Goal: Communication & Community: Answer question/provide support

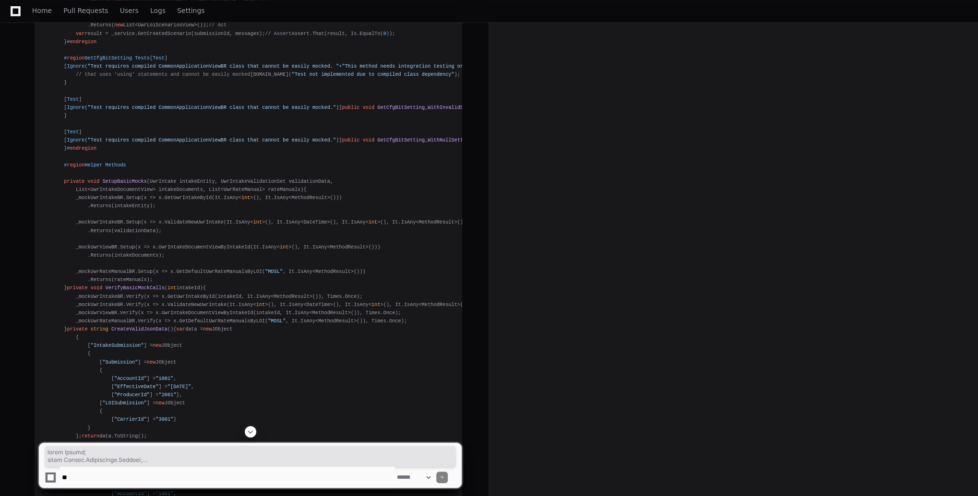
scroll to position [11121, 0]
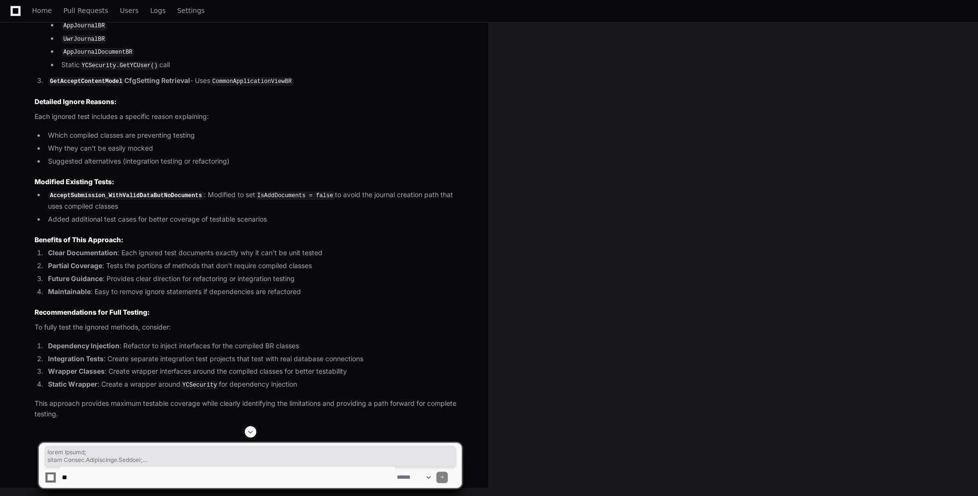
click at [253, 431] on span at bounding box center [251, 432] width 8 height 8
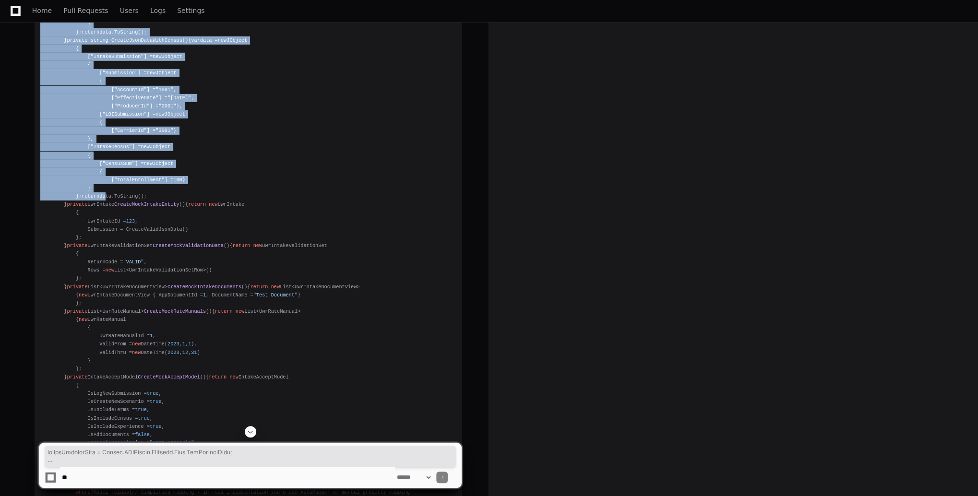
scroll to position [11415, 0]
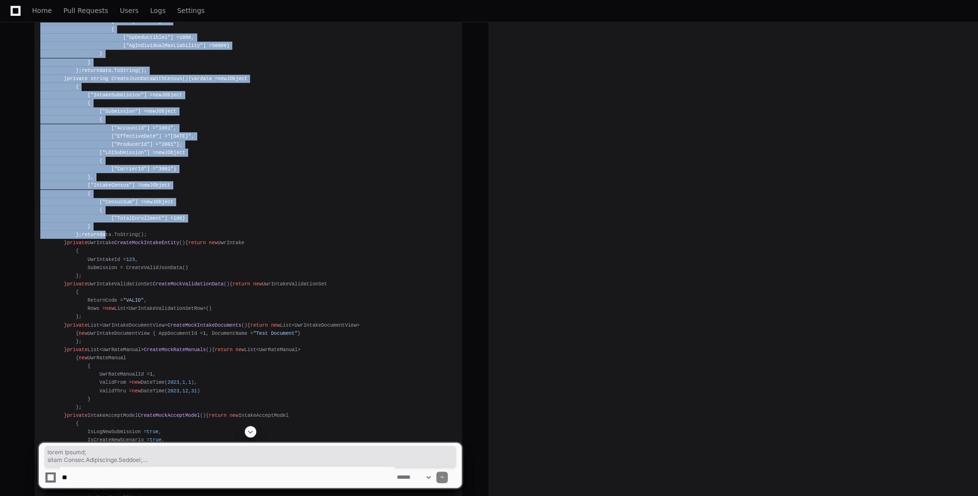
drag, startPoint x: 45, startPoint y: 344, endPoint x: 38, endPoint y: 147, distance: 197.3
copy div "using System; using System.Collections.Generic; using System.Linq; using Common…"
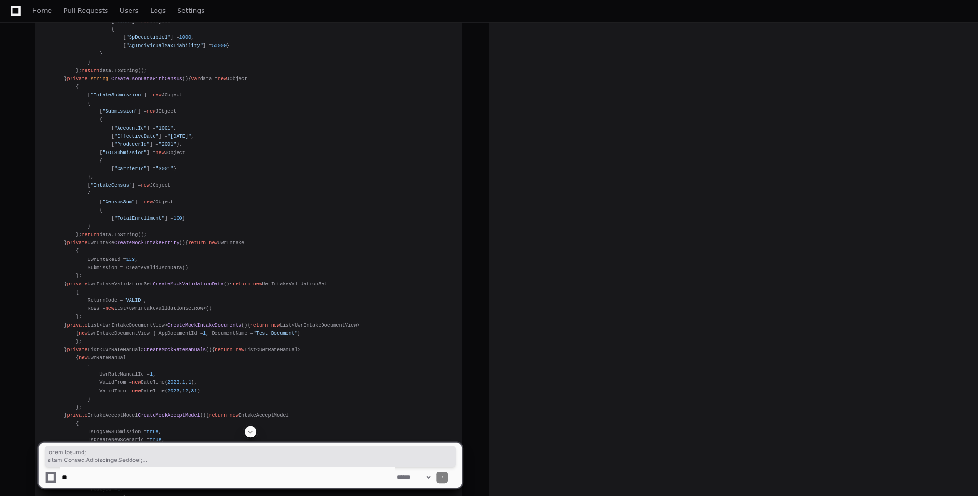
click at [123, 474] on textarea at bounding box center [227, 477] width 335 height 21
type textarea "**********"
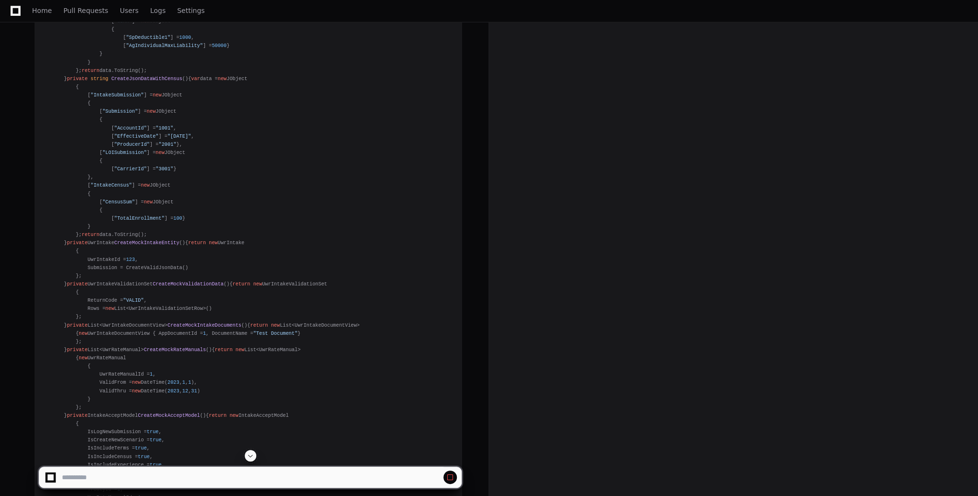
click at [253, 460] on button at bounding box center [251, 456] width 12 height 12
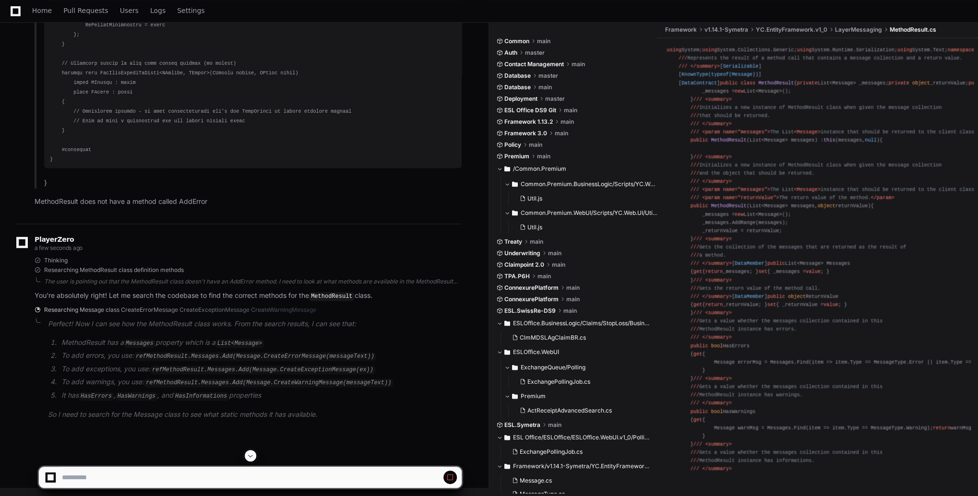
click at [248, 456] on span at bounding box center [251, 456] width 8 height 8
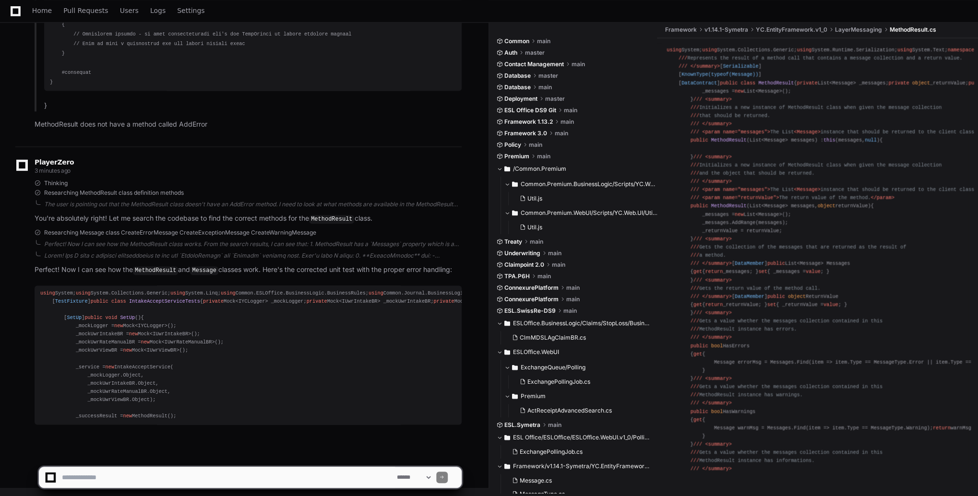
scroll to position [22600, 0]
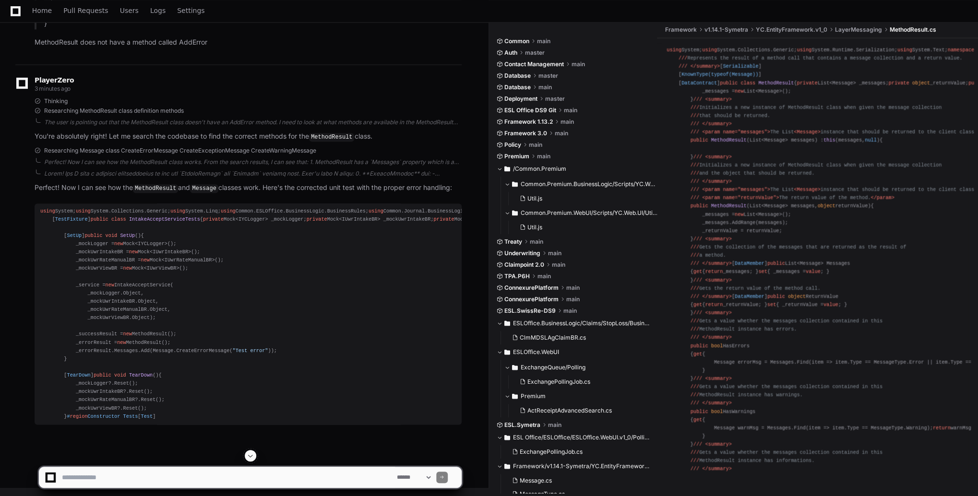
click at [254, 457] on button at bounding box center [251, 456] width 12 height 12
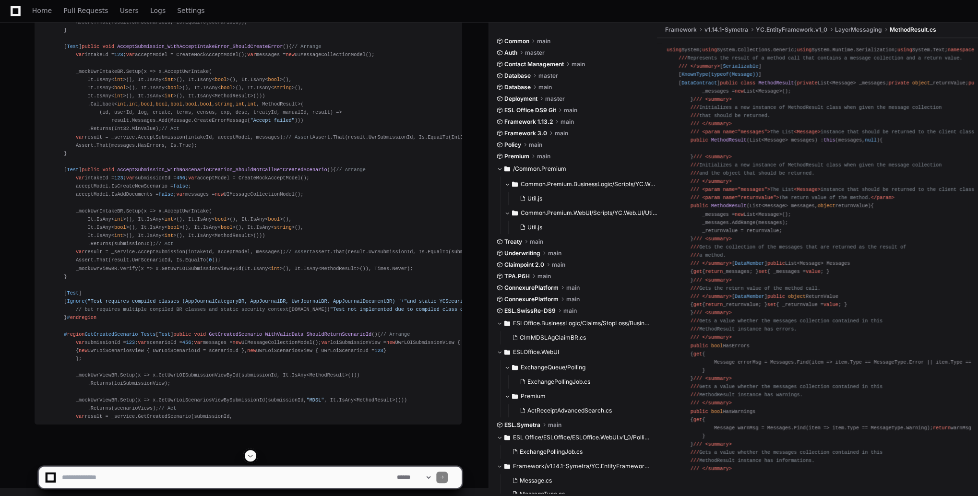
scroll to position [26053, 0]
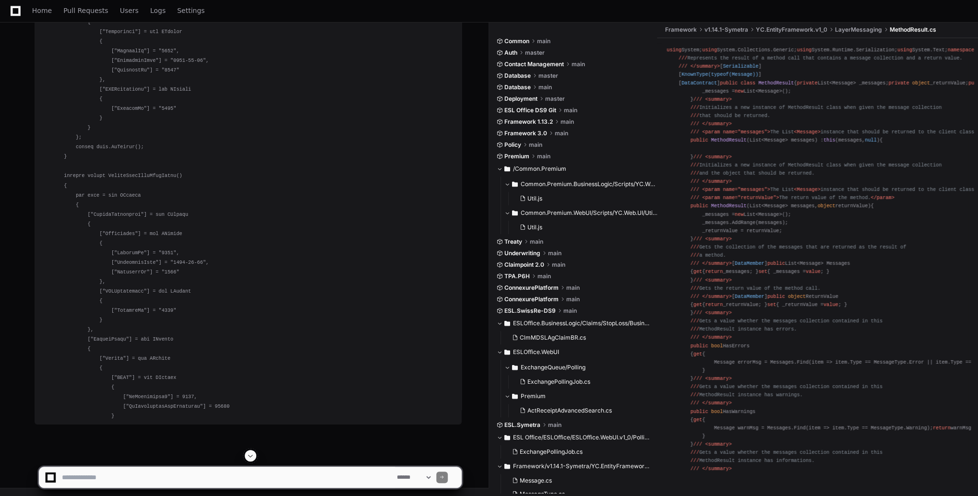
click at [248, 452] on span at bounding box center [251, 456] width 8 height 8
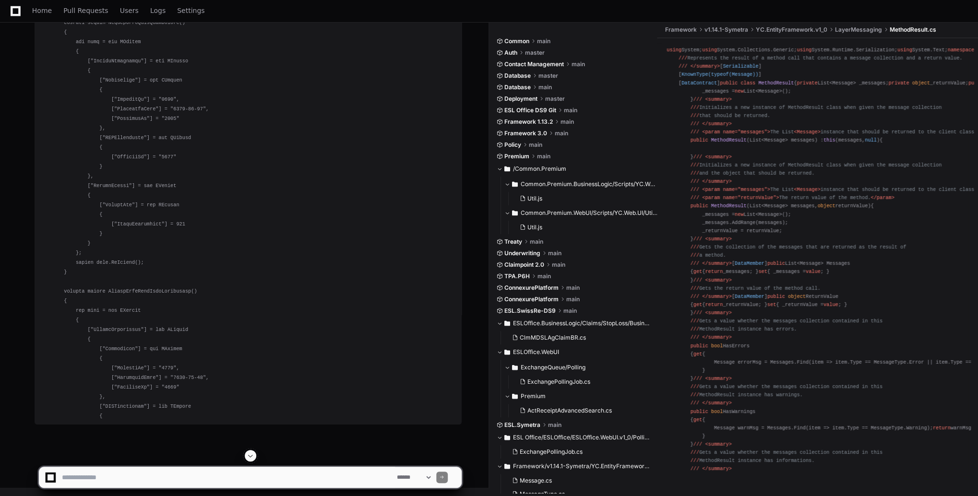
scroll to position [28532, 0]
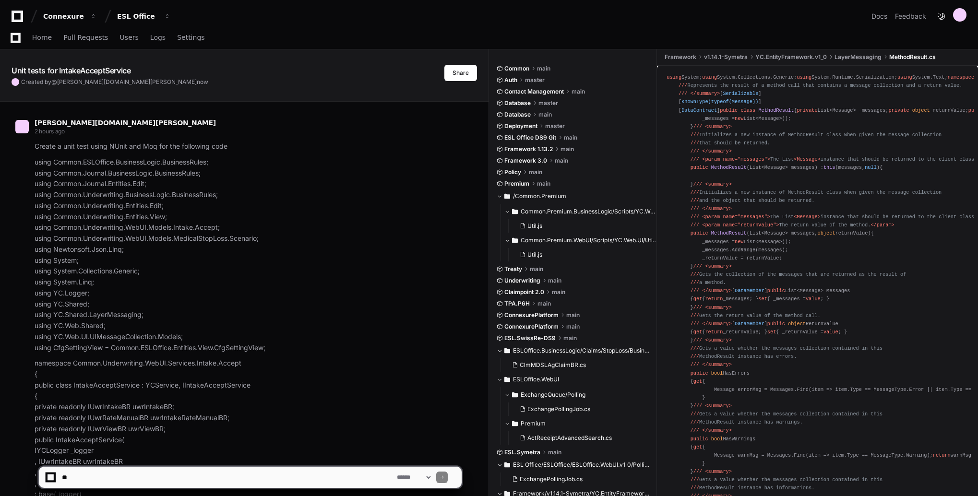
scroll to position [29508, 0]
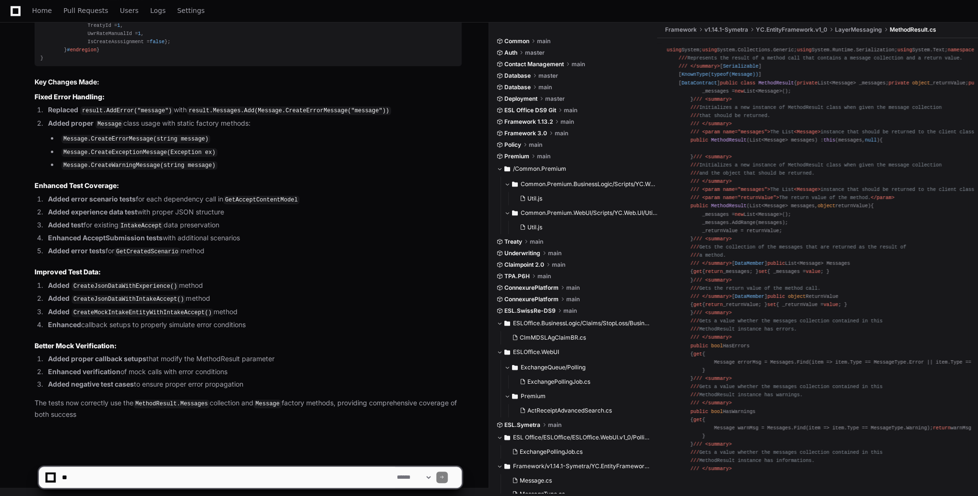
click at [256, 365] on ol "Added proper callback setups that modify the MethodResult parameter Enhanced ve…" at bounding box center [248, 372] width 427 height 36
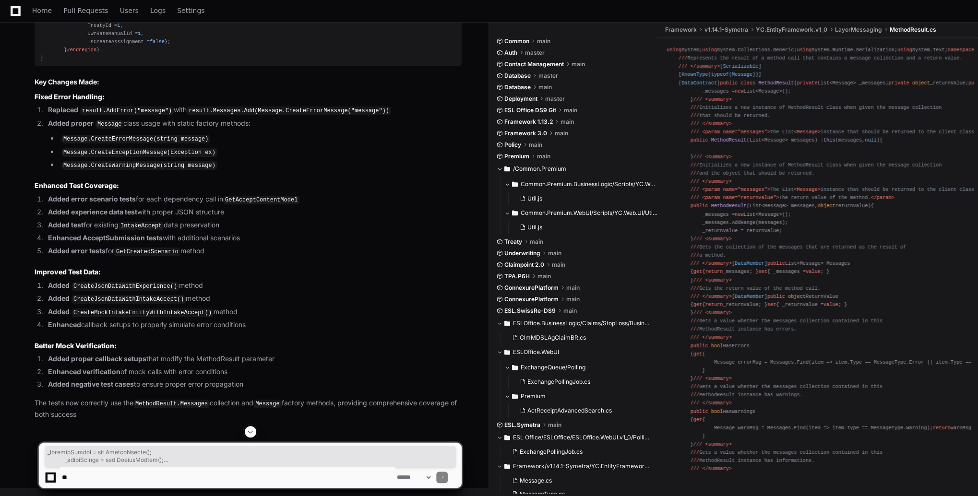
scroll to position [22483, 0]
drag, startPoint x: 70, startPoint y: 255, endPoint x: 36, endPoint y: 131, distance: 128.4
copy div "using System; using System.Collections.Generic; using System.Linq; using Common…"
click at [121, 470] on textarea at bounding box center [227, 477] width 335 height 21
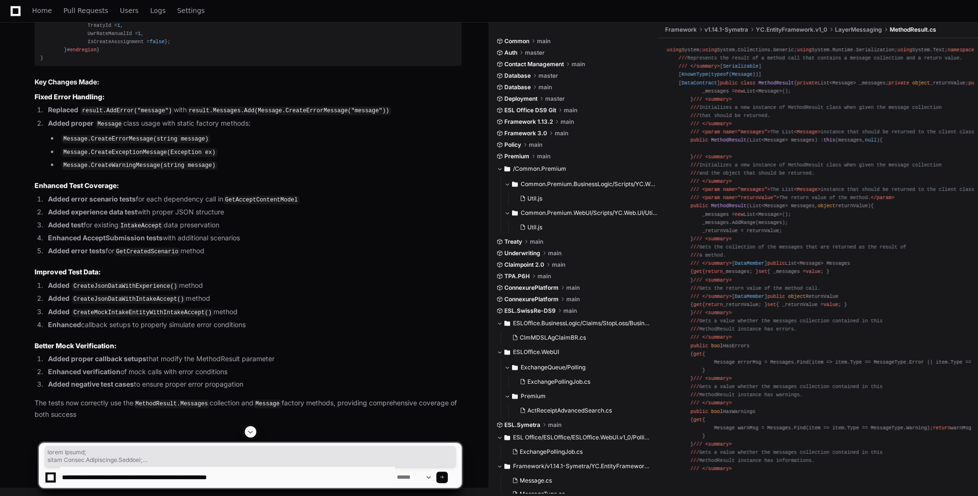
type textarea "**********"
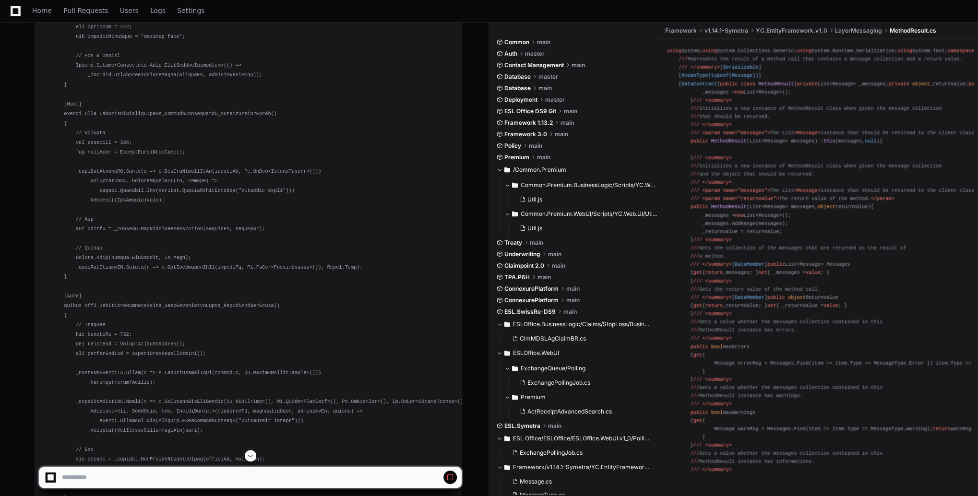
scroll to position [21691, 0]
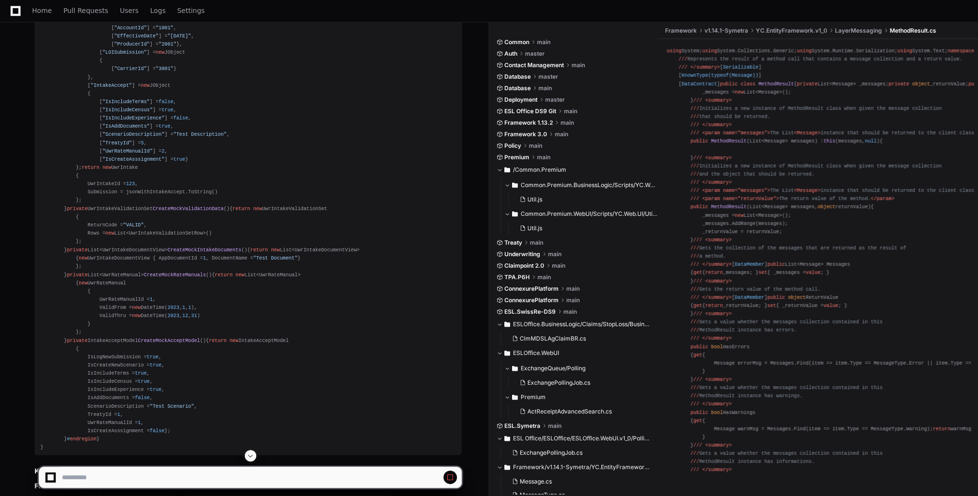
click at [253, 454] on span at bounding box center [251, 456] width 8 height 8
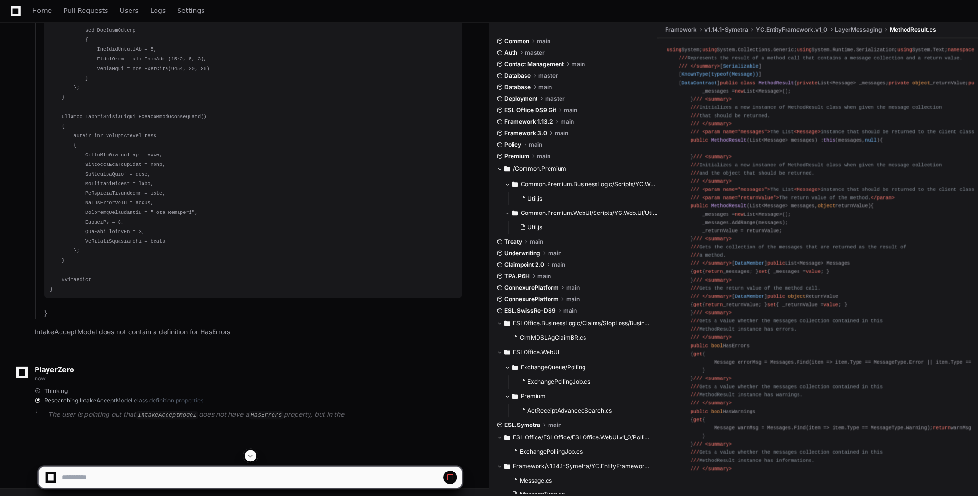
click at [249, 453] on span at bounding box center [251, 456] width 8 height 8
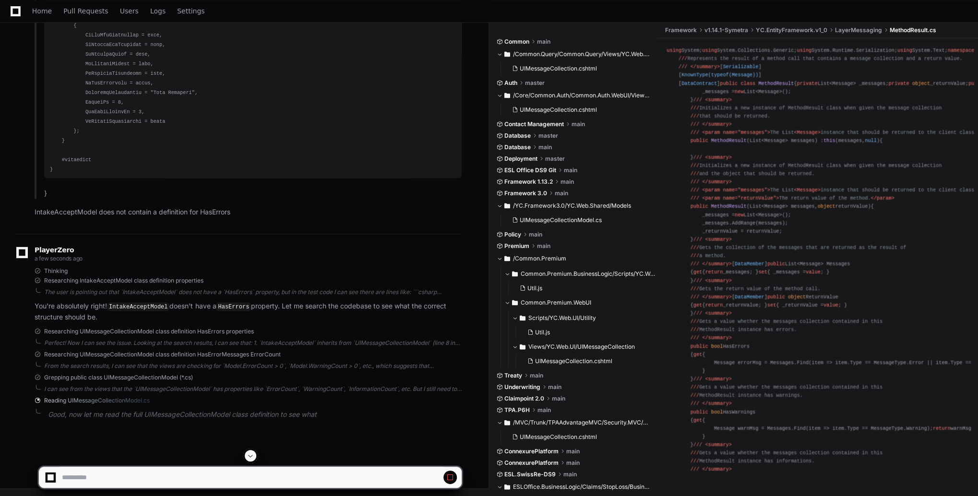
scroll to position [37965, 0]
click at [214, 434] on div "PlayerZero a few seconds ago Thinking Researching IntakeAcceptModel class defin…" at bounding box center [238, 335] width 446 height 202
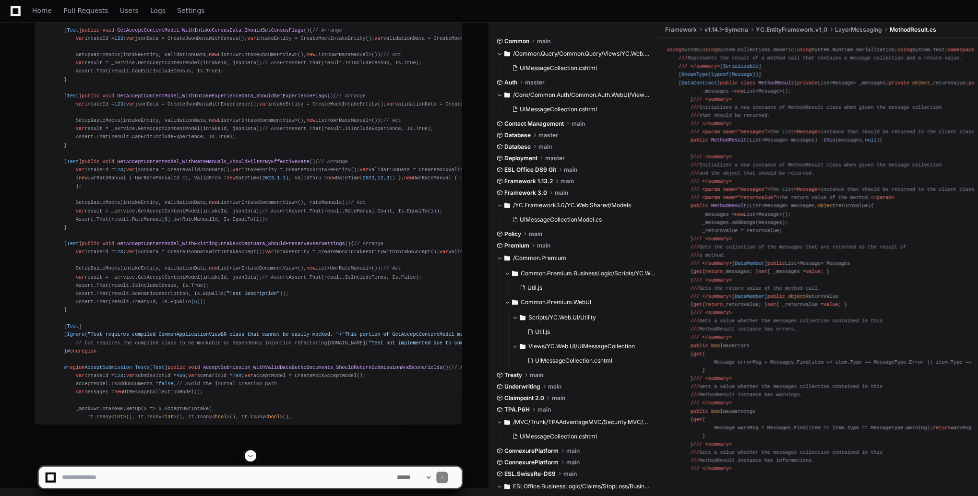
scroll to position [40740, 0]
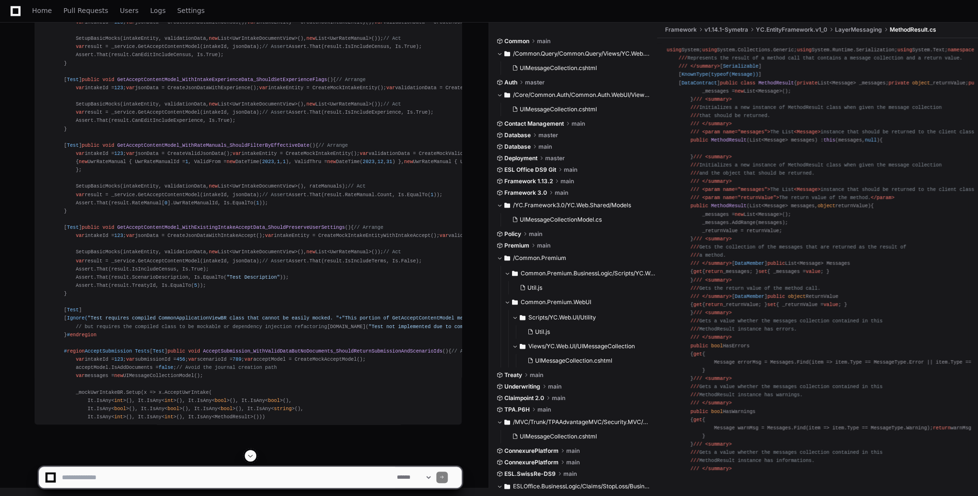
click at [246, 457] on button at bounding box center [251, 456] width 12 height 12
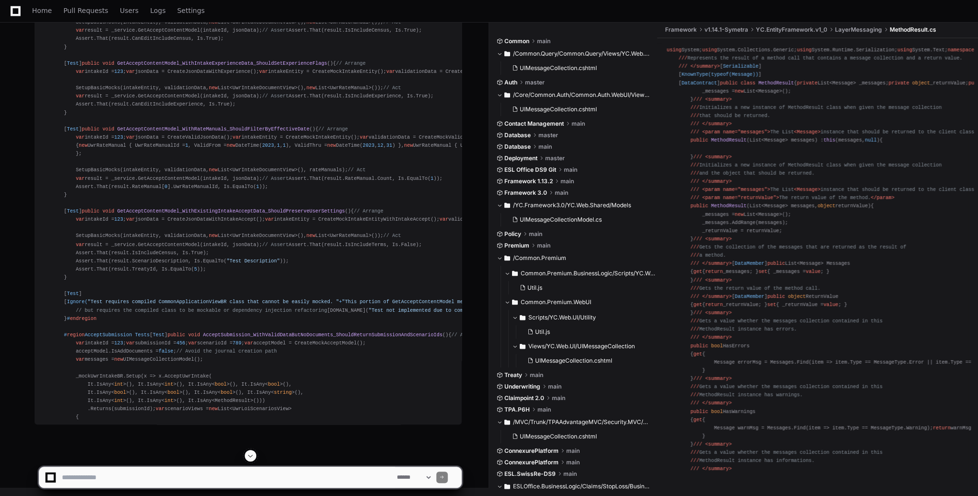
click at [246, 457] on button at bounding box center [251, 456] width 12 height 12
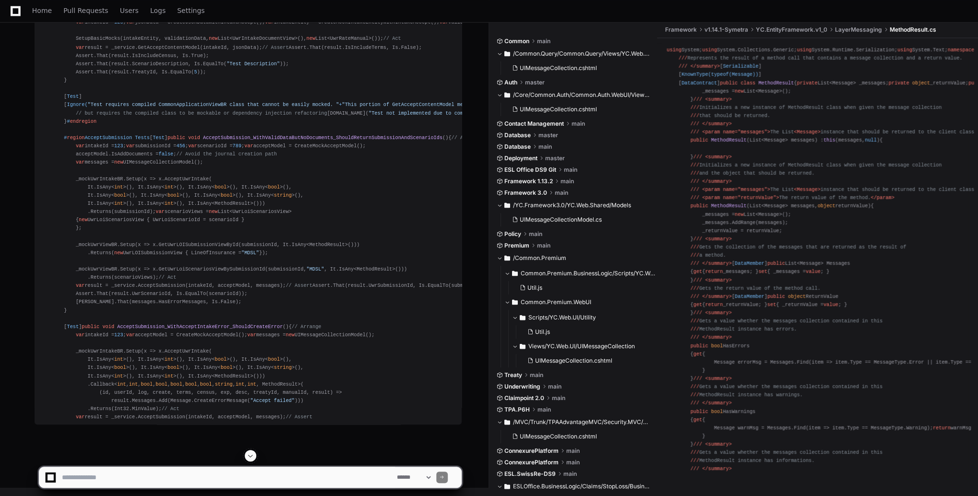
scroll to position [41317, 0]
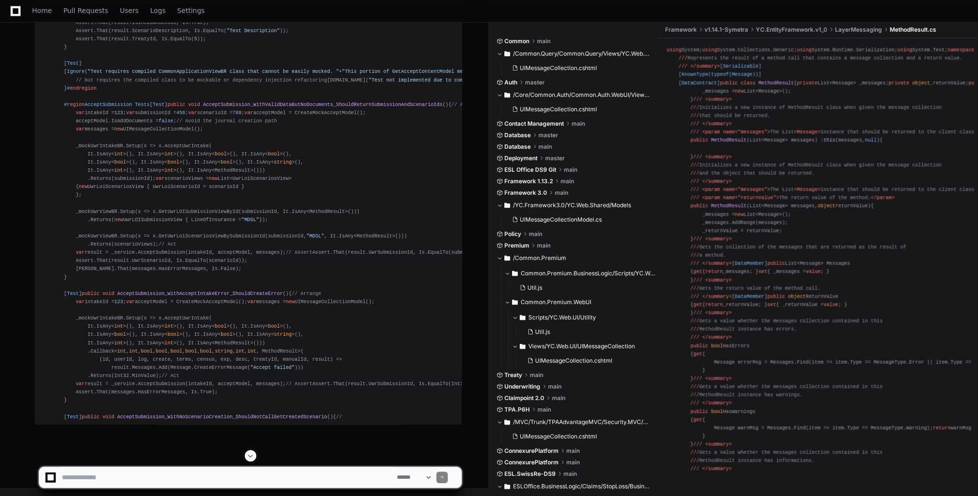
click at [252, 455] on span at bounding box center [251, 456] width 8 height 8
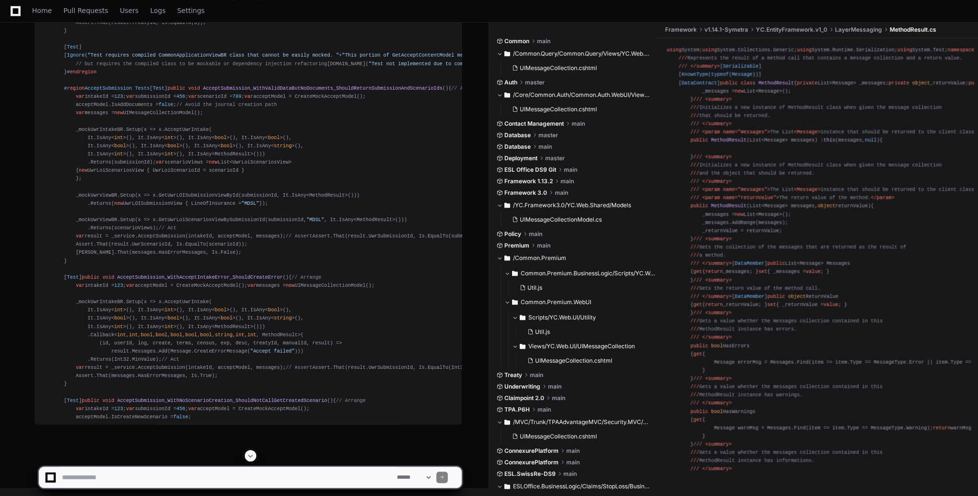
click at [251, 455] on span at bounding box center [251, 456] width 8 height 8
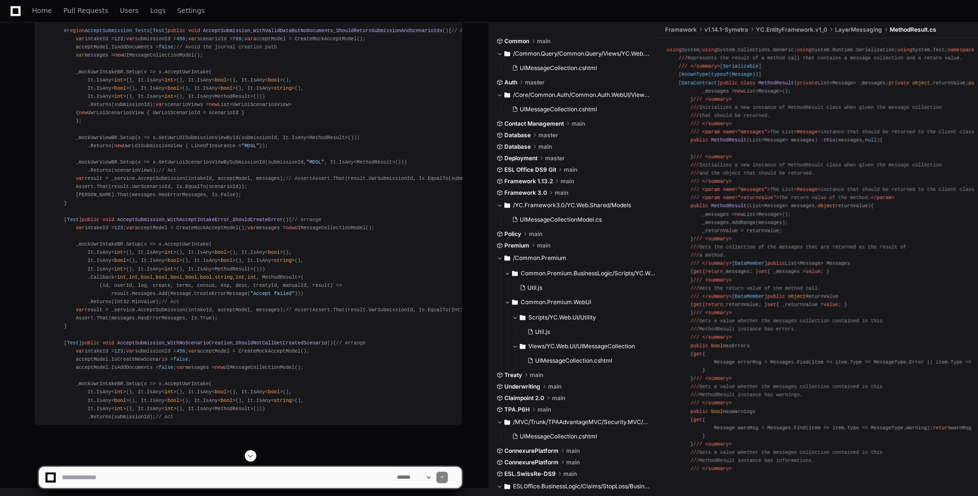
click at [248, 456] on span at bounding box center [251, 456] width 8 height 8
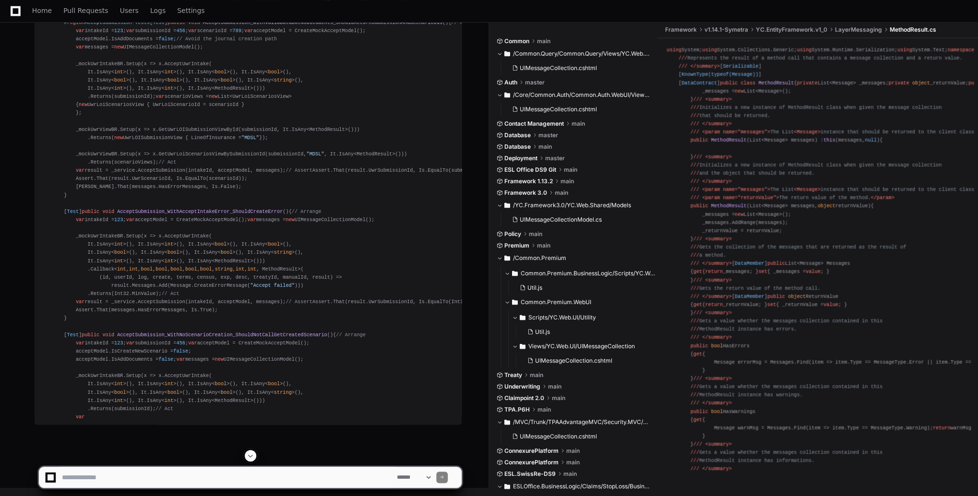
scroll to position [41498, 0]
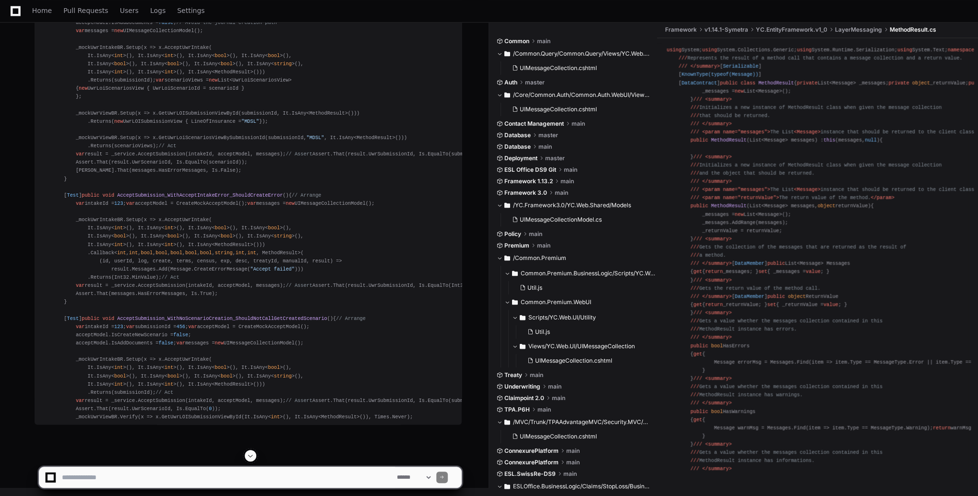
click at [248, 457] on span at bounding box center [251, 456] width 8 height 8
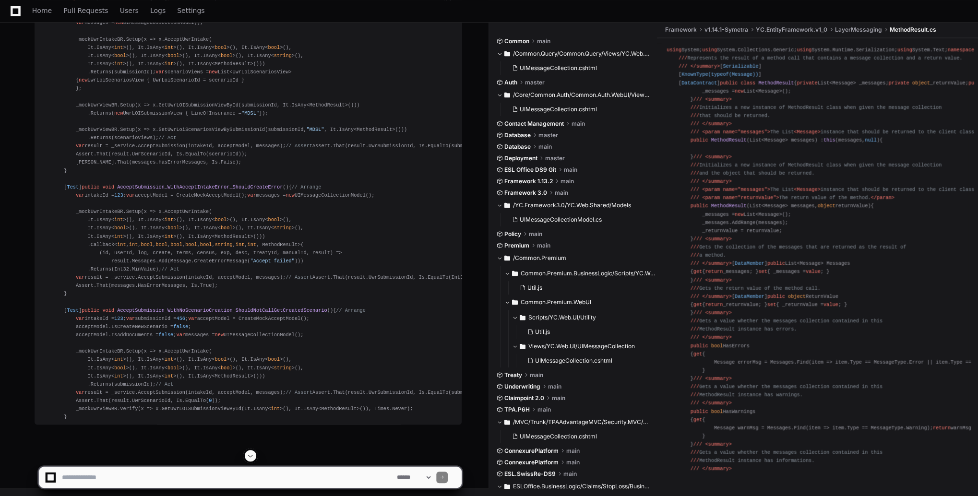
scroll to position [41548, 0]
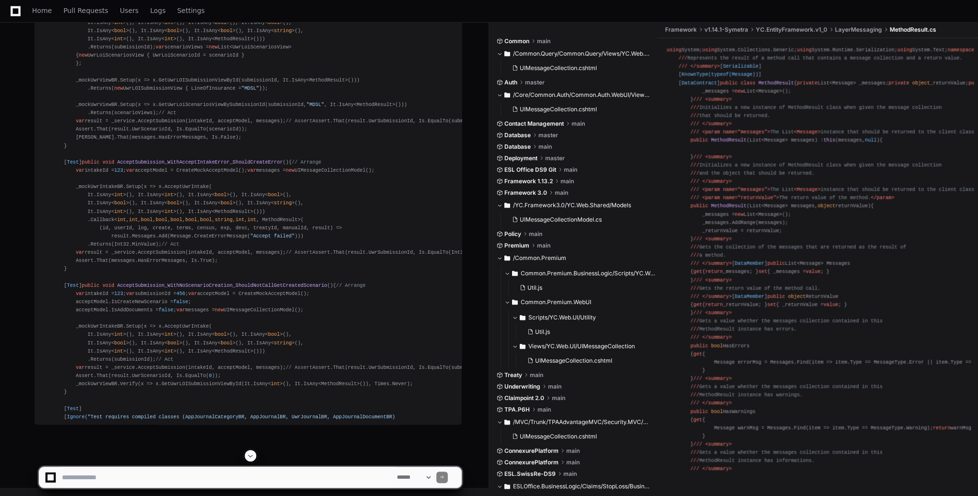
click at [248, 457] on span at bounding box center [251, 456] width 8 height 8
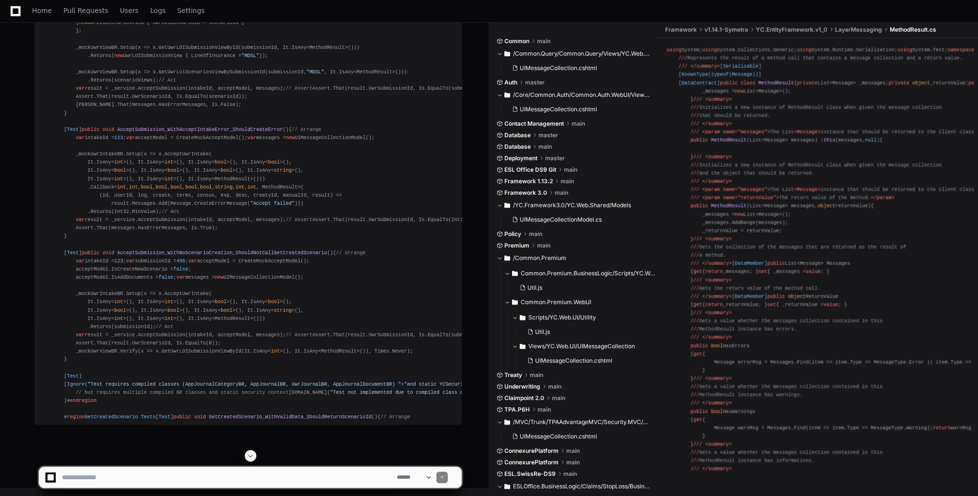
click at [247, 457] on span at bounding box center [251, 456] width 8 height 8
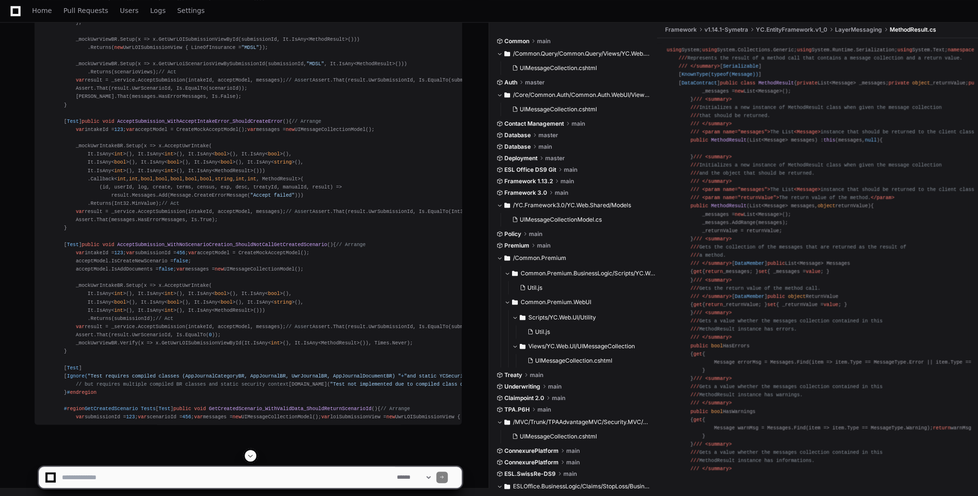
click at [247, 457] on span at bounding box center [251, 456] width 8 height 8
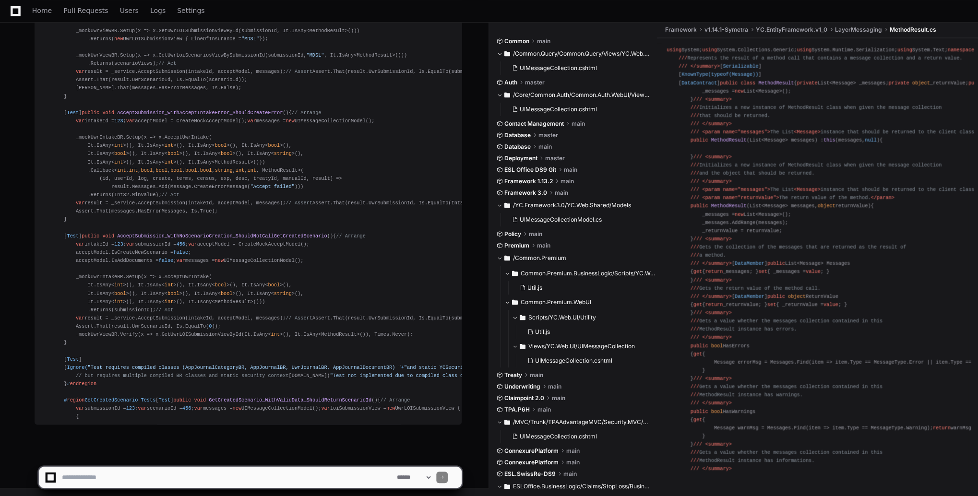
scroll to position [41777, 0]
click at [247, 457] on span at bounding box center [251, 456] width 8 height 8
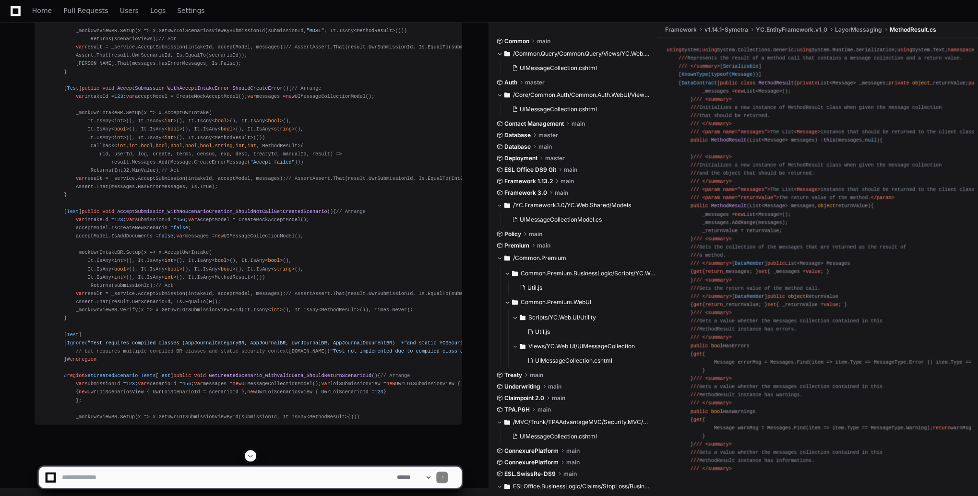
click at [247, 457] on span at bounding box center [251, 456] width 8 height 8
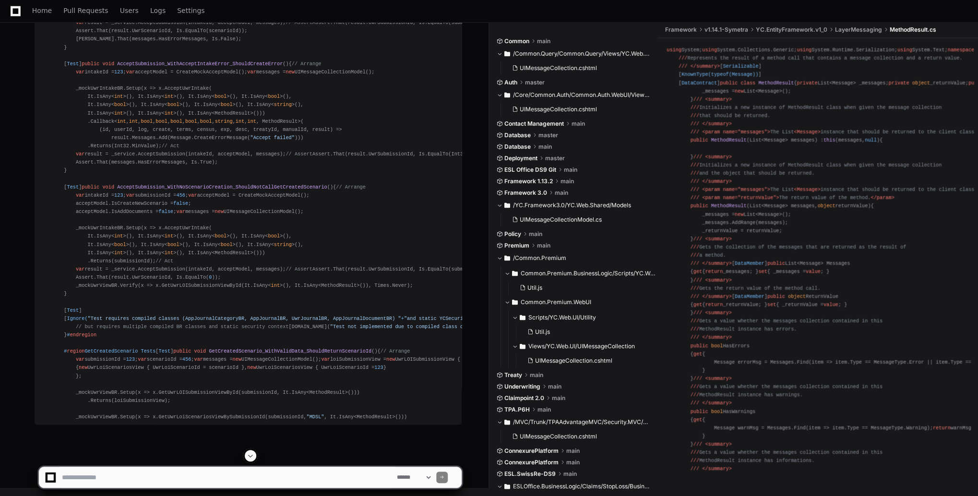
click at [247, 457] on span at bounding box center [251, 456] width 8 height 8
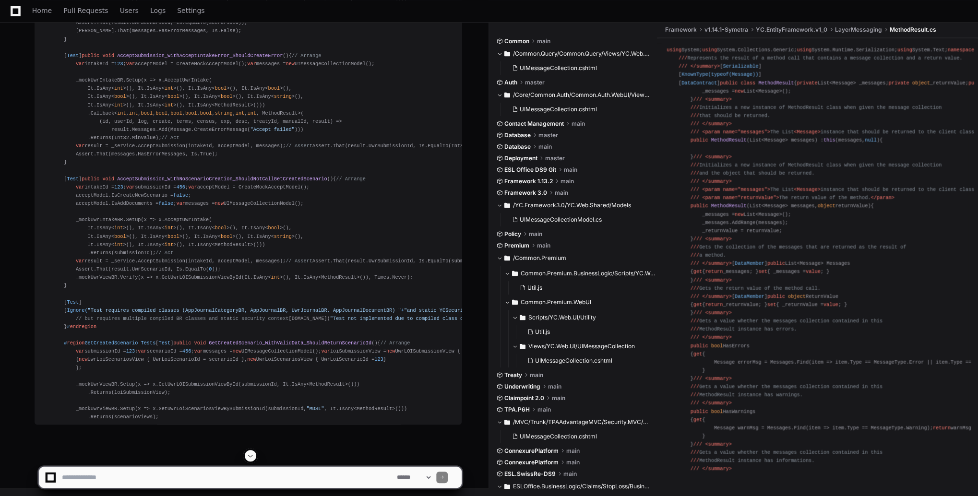
scroll to position [41860, 0]
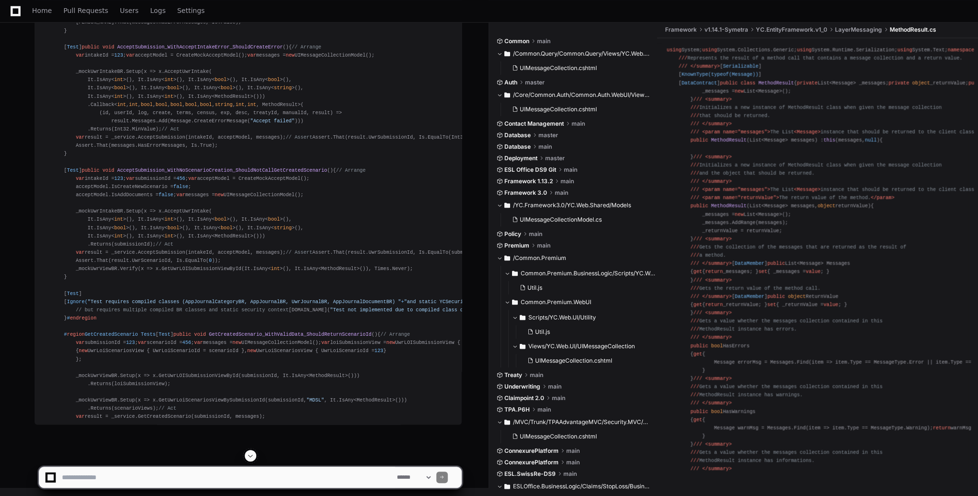
click at [247, 457] on span at bounding box center [251, 456] width 8 height 8
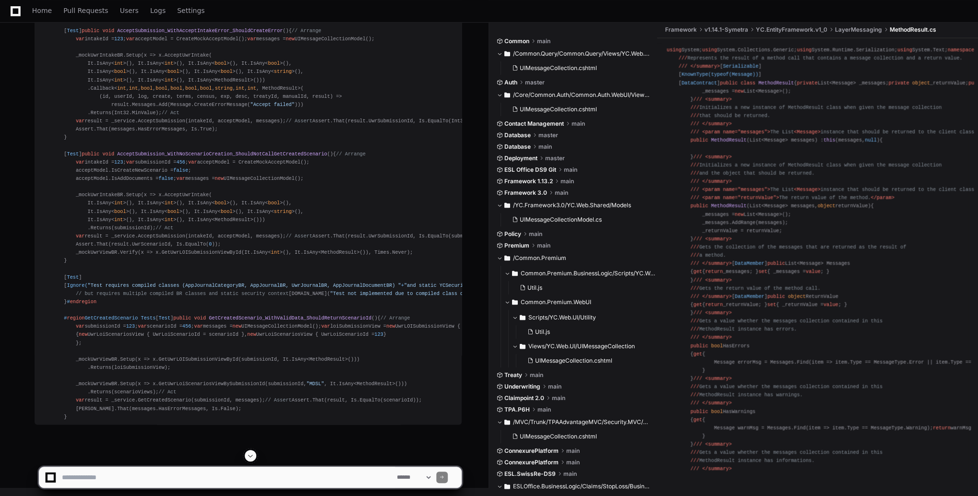
click at [247, 457] on span at bounding box center [251, 456] width 8 height 8
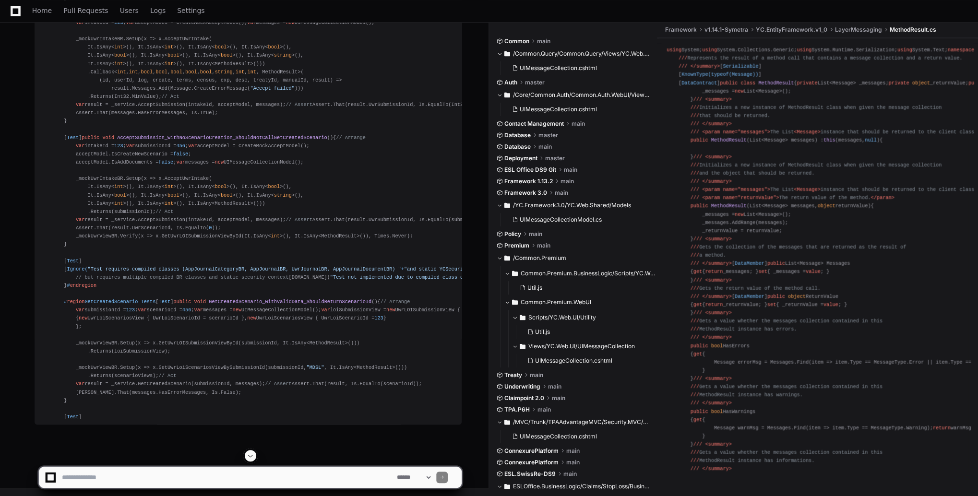
scroll to position [41926, 0]
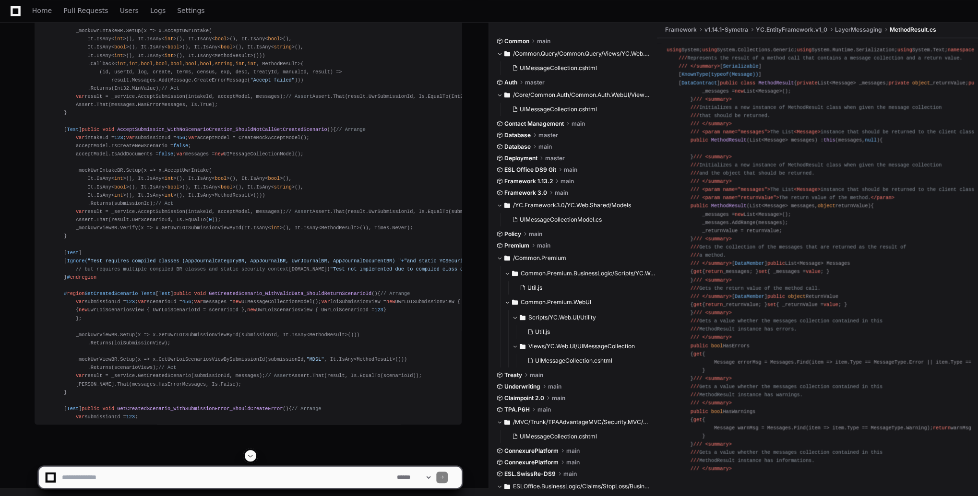
click at [247, 457] on span at bounding box center [251, 456] width 8 height 8
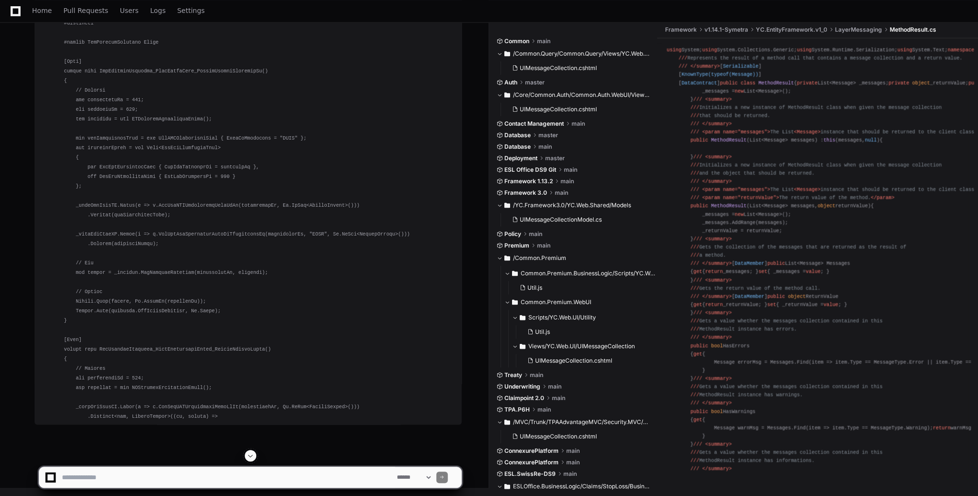
click at [247, 457] on span at bounding box center [251, 456] width 8 height 8
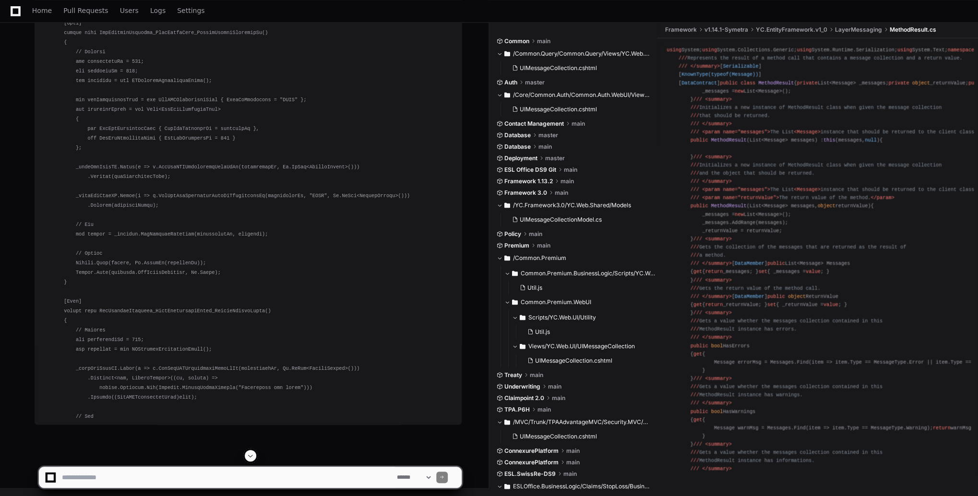
click at [247, 457] on span at bounding box center [251, 456] width 8 height 8
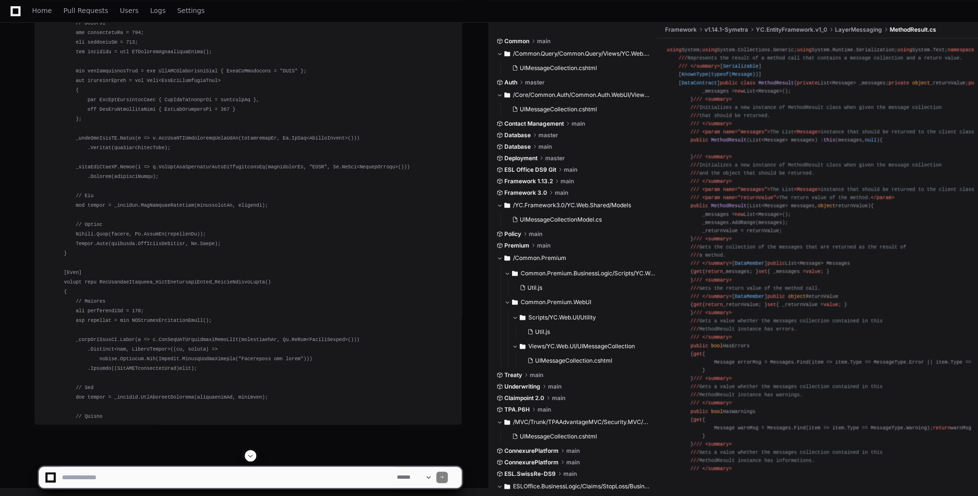
click at [247, 457] on span at bounding box center [251, 456] width 8 height 8
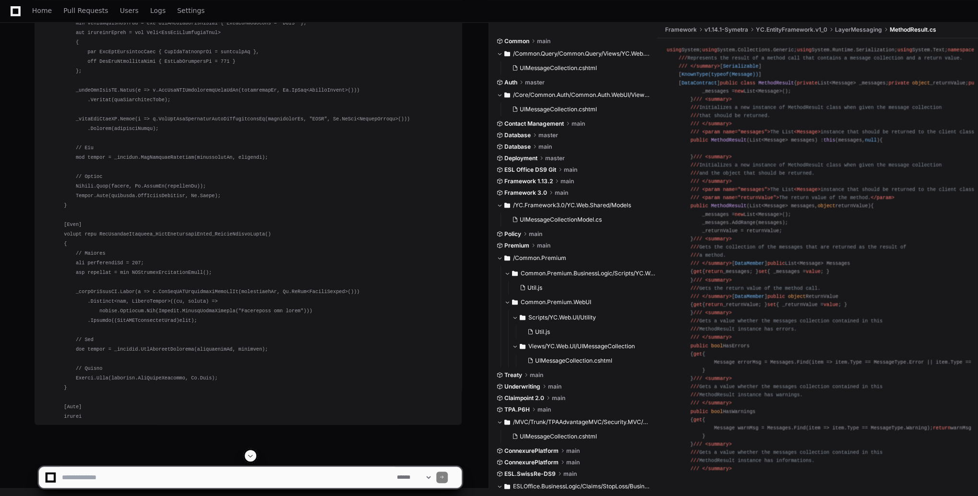
click at [247, 457] on span at bounding box center [251, 456] width 8 height 8
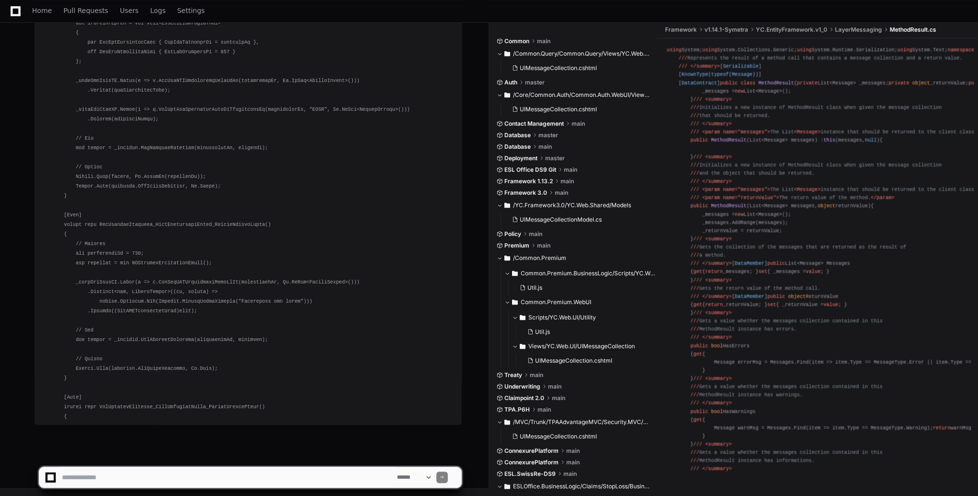
scroll to position [42783, 0]
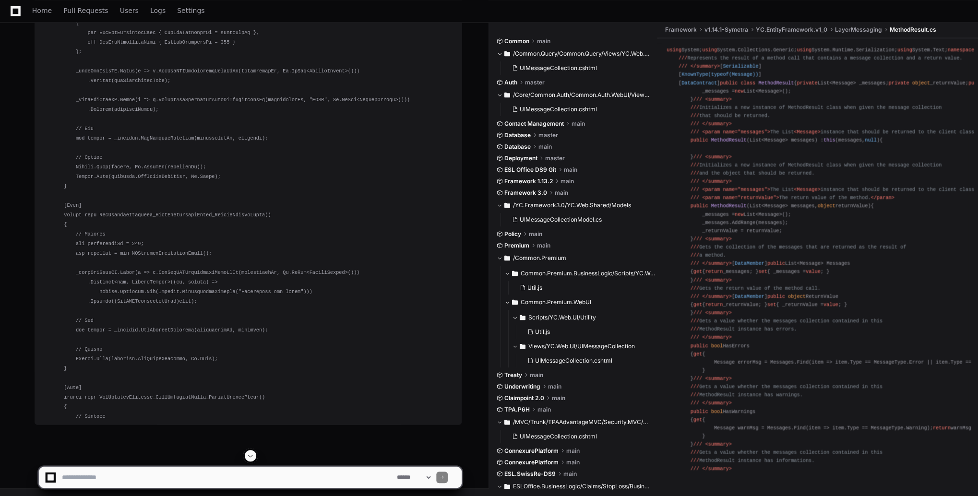
click at [247, 457] on span at bounding box center [251, 456] width 8 height 8
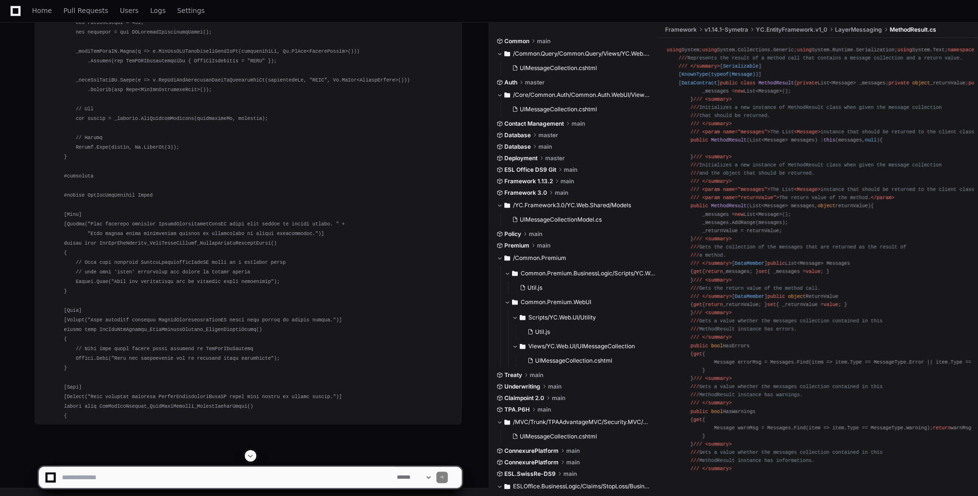
scroll to position [42811, 0]
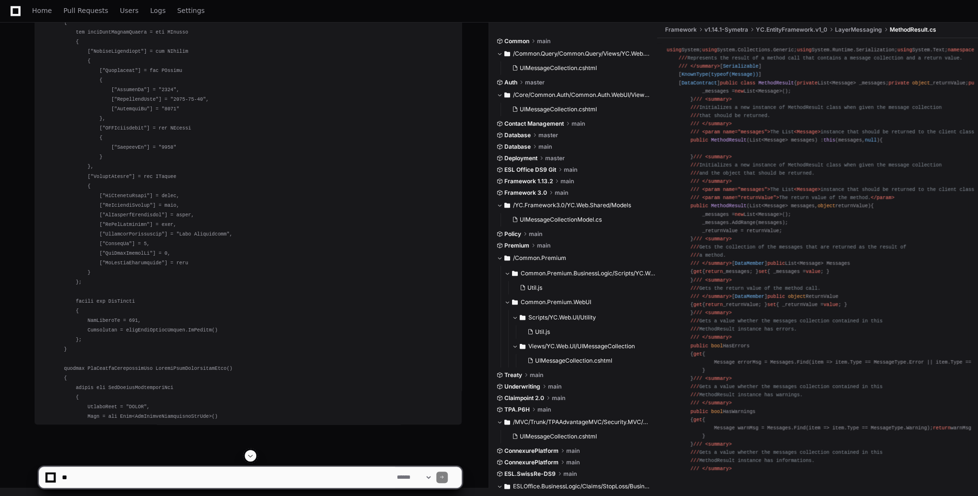
scroll to position [45546, 0]
